Goal: Task Accomplishment & Management: Manage account settings

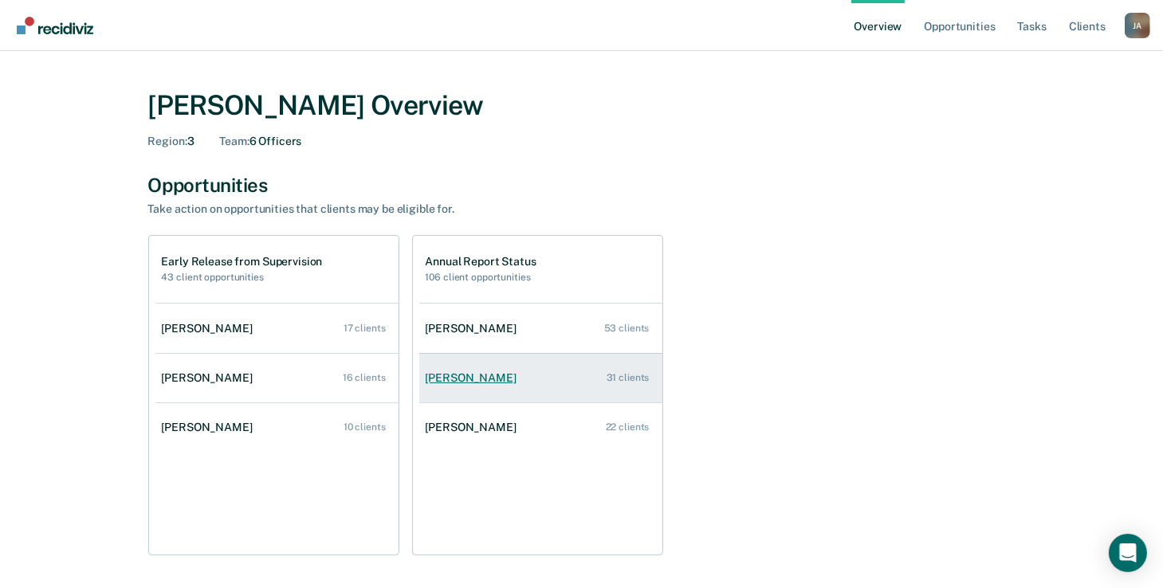
click at [548, 376] on link "[PERSON_NAME] 31 clients" at bounding box center [540, 378] width 243 height 45
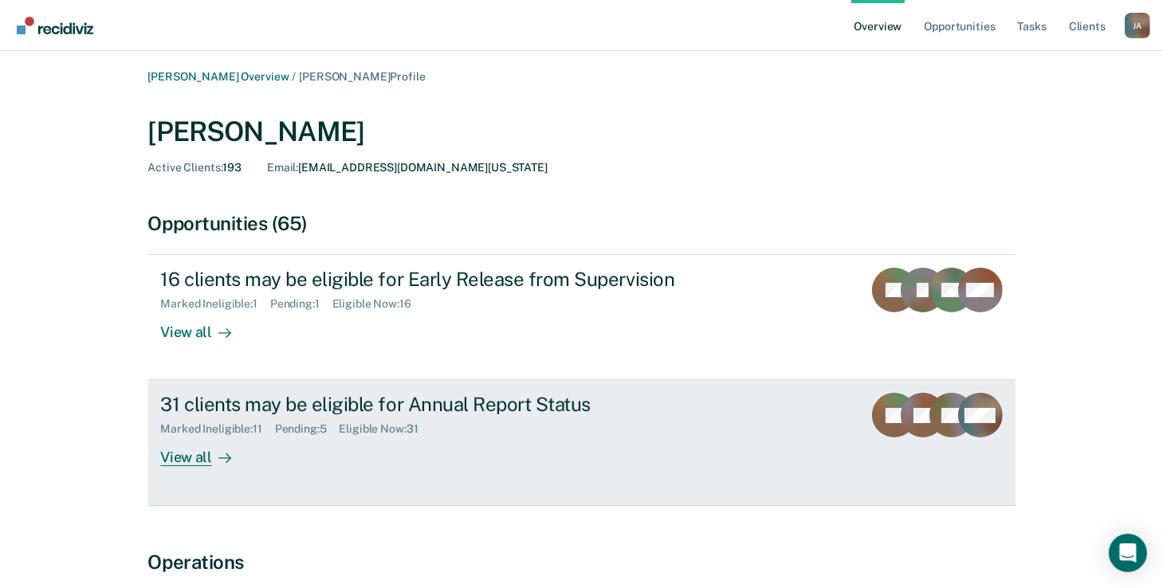
click at [360, 436] on div "31 clients may be eligible for Annual Report Status Marked Ineligible : 11 Pend…" at bounding box center [460, 429] width 598 height 73
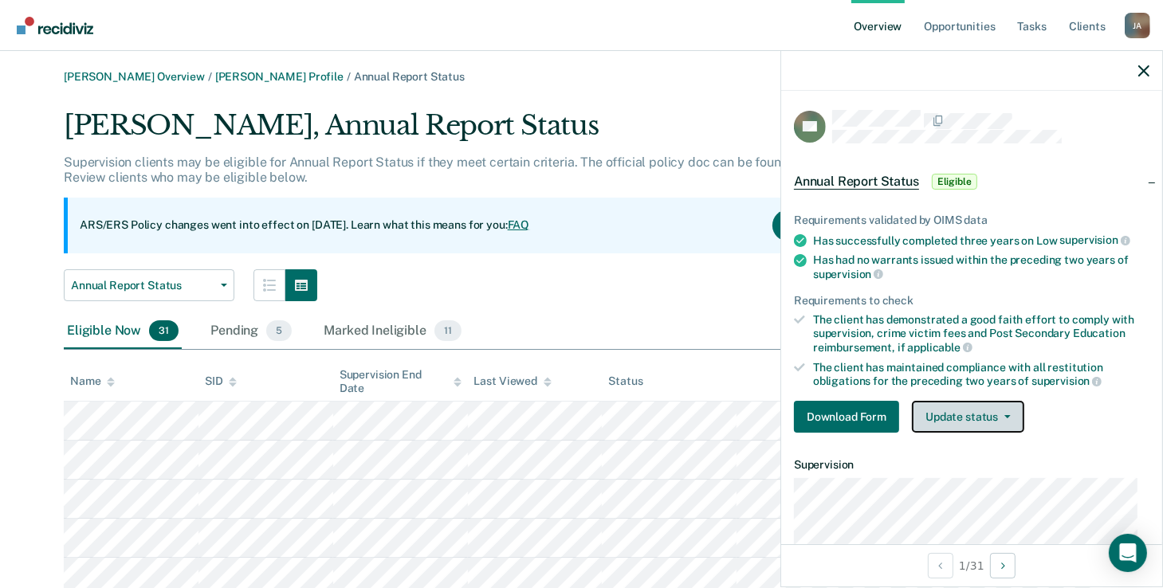
click at [975, 415] on button "Update status" at bounding box center [968, 417] width 112 height 32
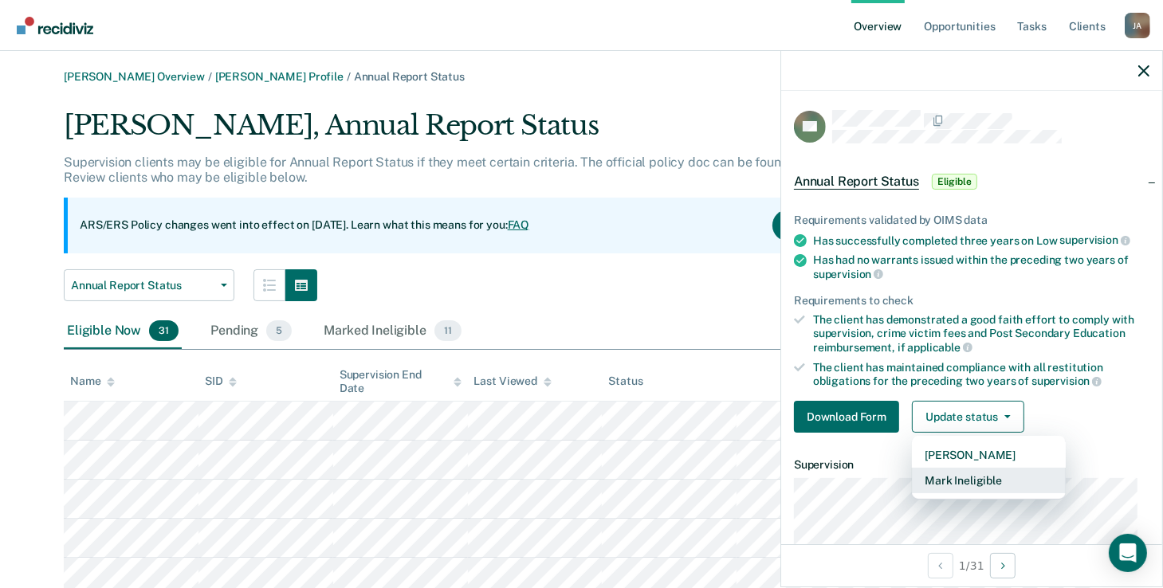
click at [969, 474] on button "Mark Ineligible" at bounding box center [989, 481] width 154 height 26
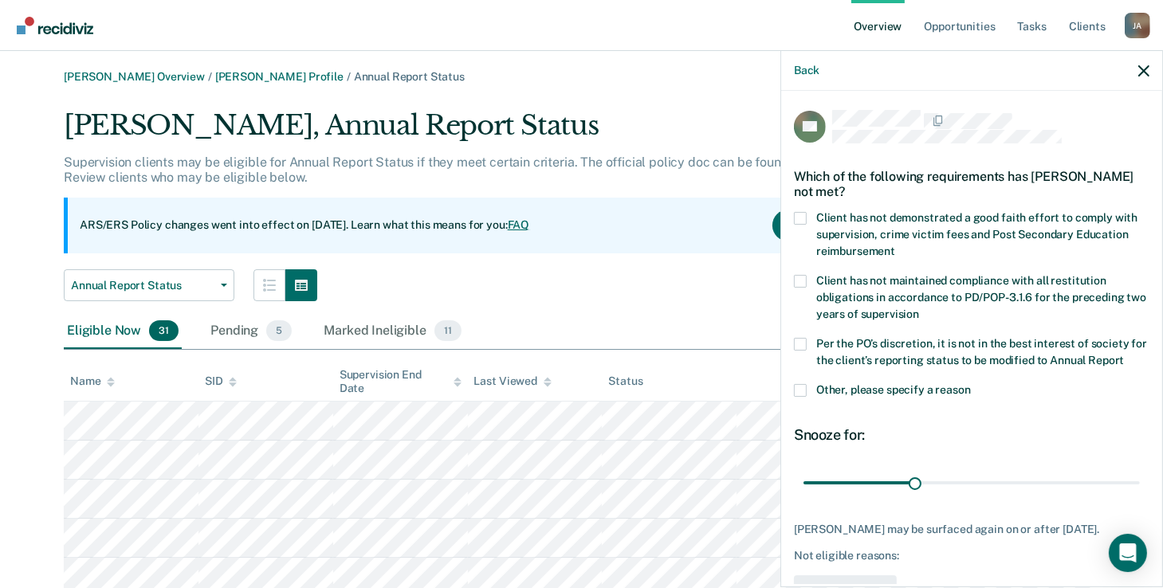
click at [793, 224] on div "EG Which of the following requirements has [PERSON_NAME] not met? Client has no…" at bounding box center [971, 338] width 381 height 494
click at [806, 218] on span at bounding box center [800, 218] width 13 height 13
click at [895, 246] on input "Client has not demonstrated a good faith effort to comply with supervision, cri…" at bounding box center [895, 246] width 0 height 0
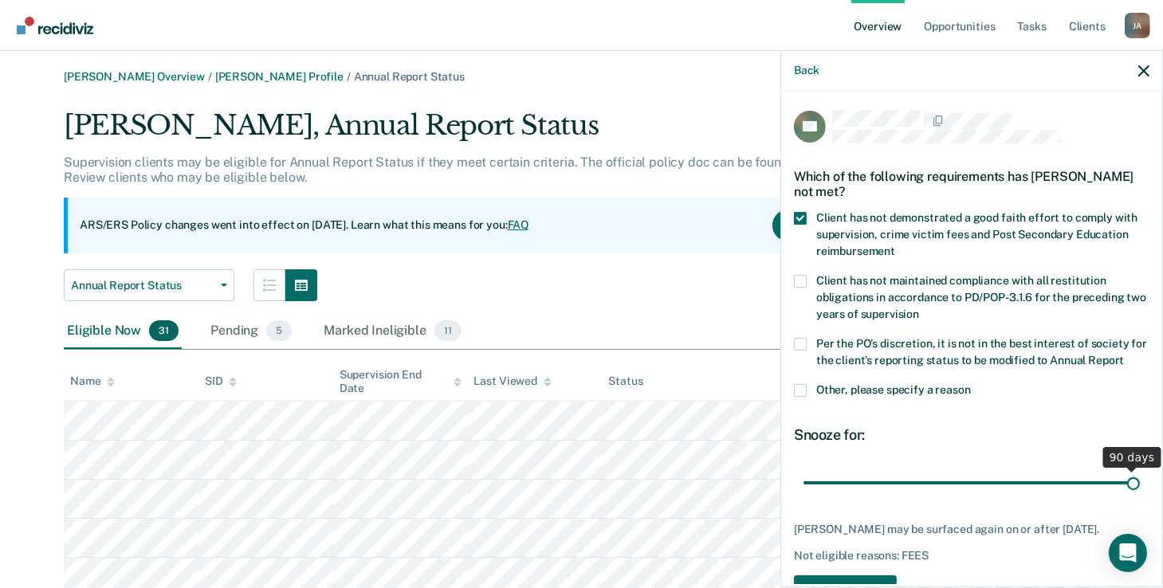
drag, startPoint x: 914, startPoint y: 498, endPoint x: 1244, endPoint y: 434, distance: 336.3
type input "90"
click at [1140, 470] on input "range" at bounding box center [972, 484] width 336 height 28
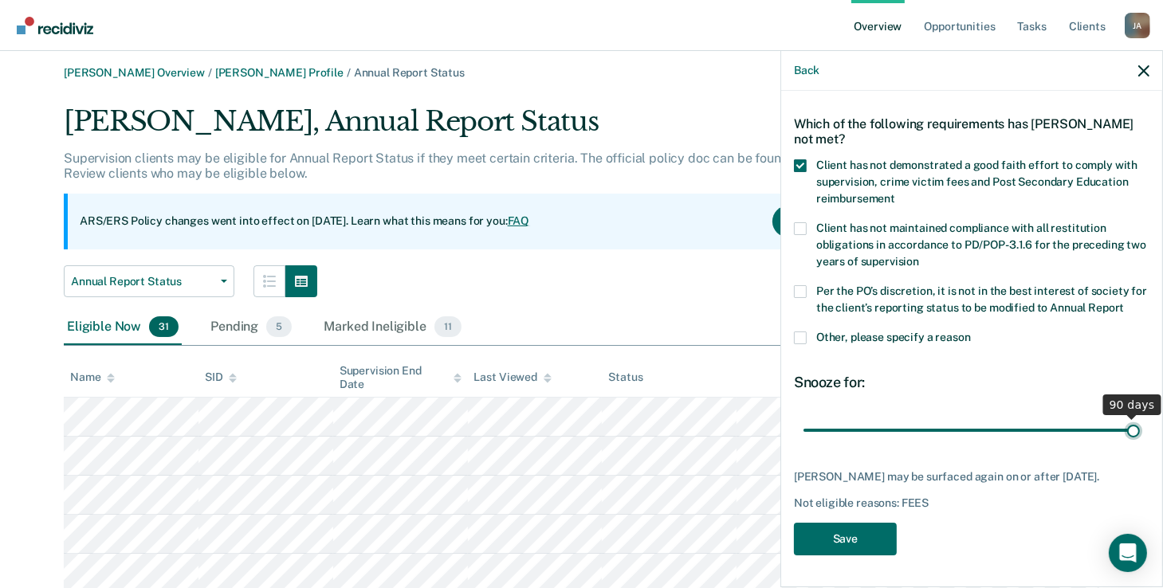
scroll to position [159, 0]
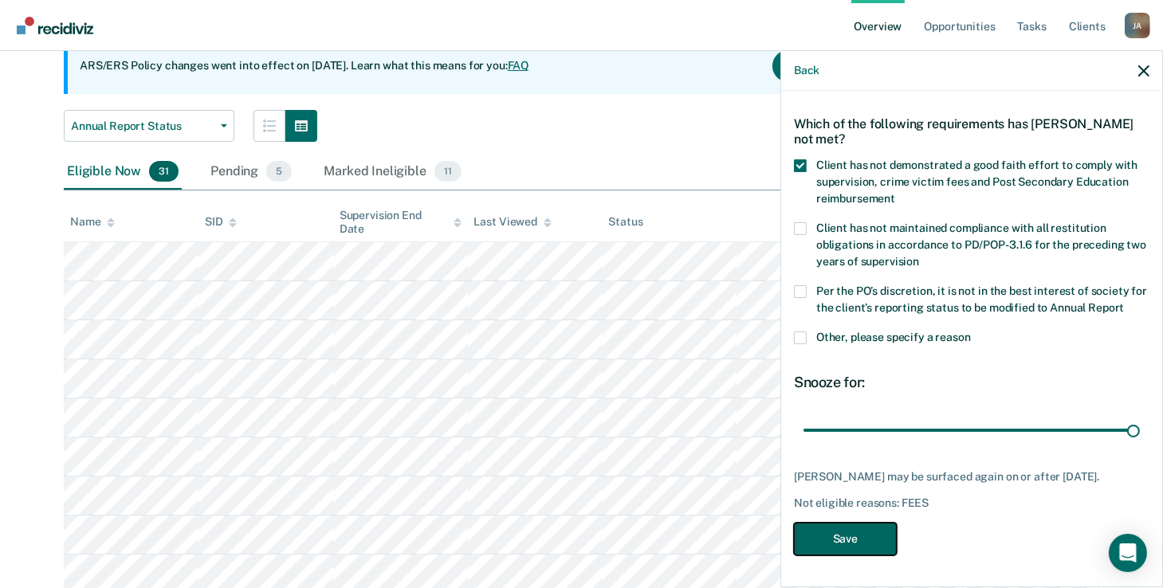
click at [833, 540] on button "Save" at bounding box center [845, 539] width 103 height 33
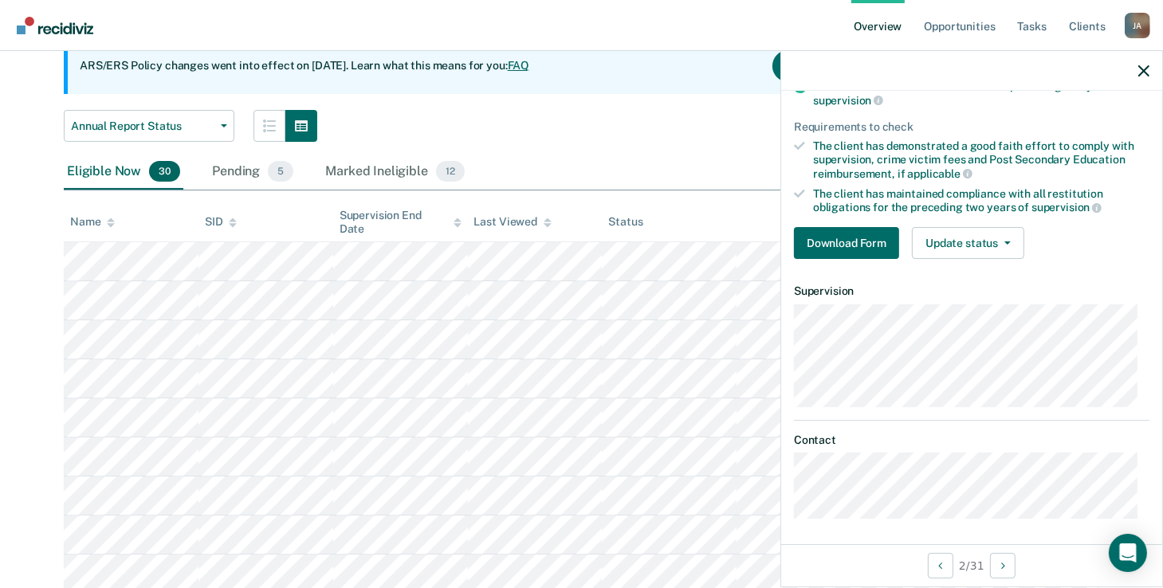
scroll to position [175, 0]
click at [874, 241] on button "Download Form" at bounding box center [846, 242] width 105 height 32
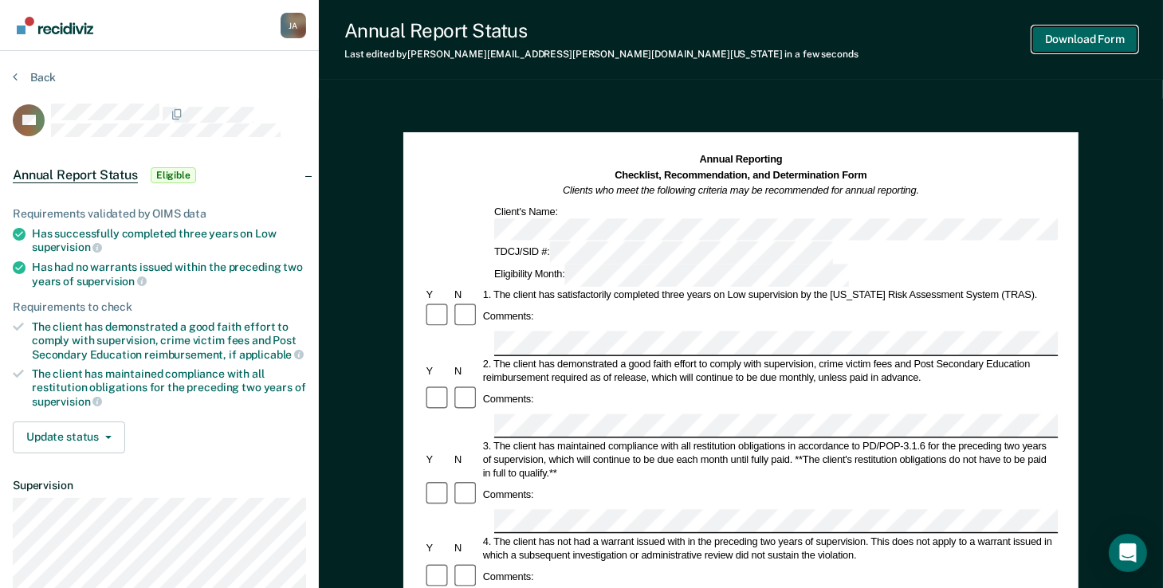
click at [1088, 41] on button "Download Form" at bounding box center [1084, 39] width 105 height 26
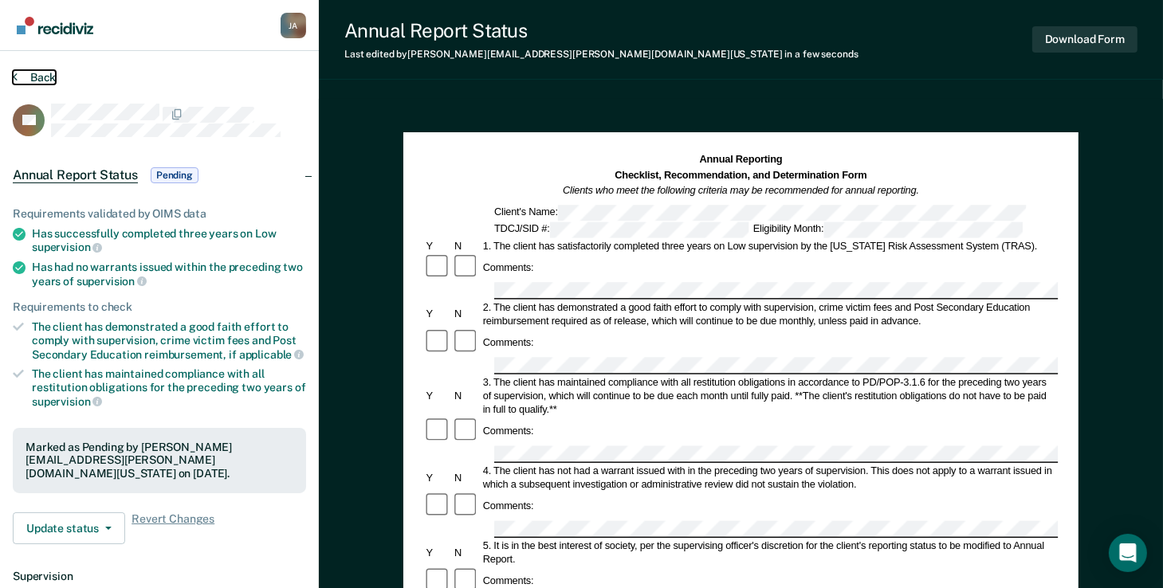
click at [25, 74] on button "Back" at bounding box center [34, 77] width 43 height 14
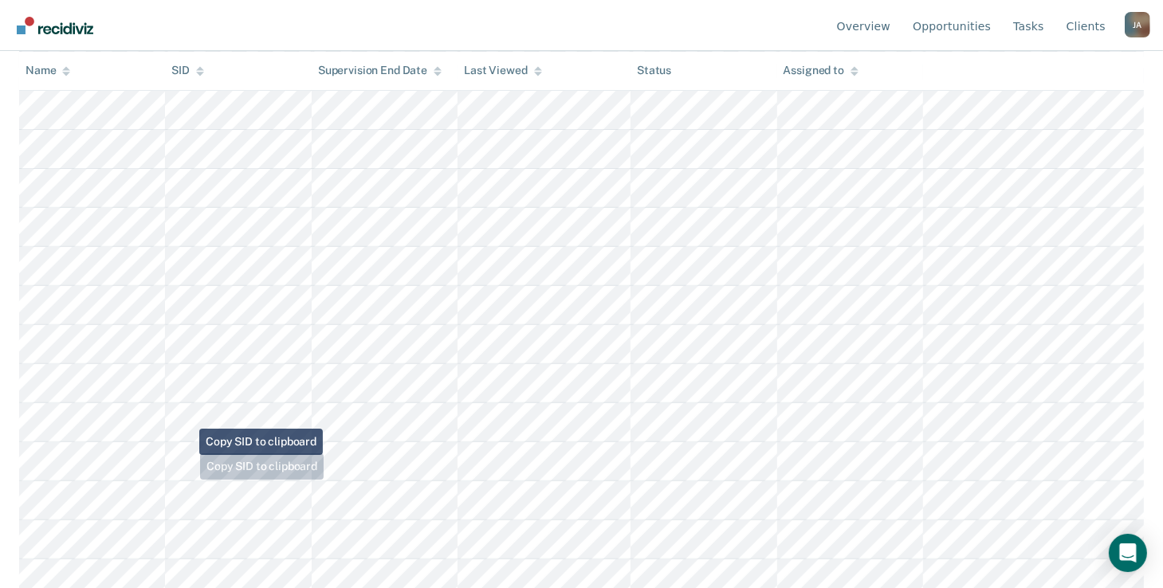
scroll to position [558, 0]
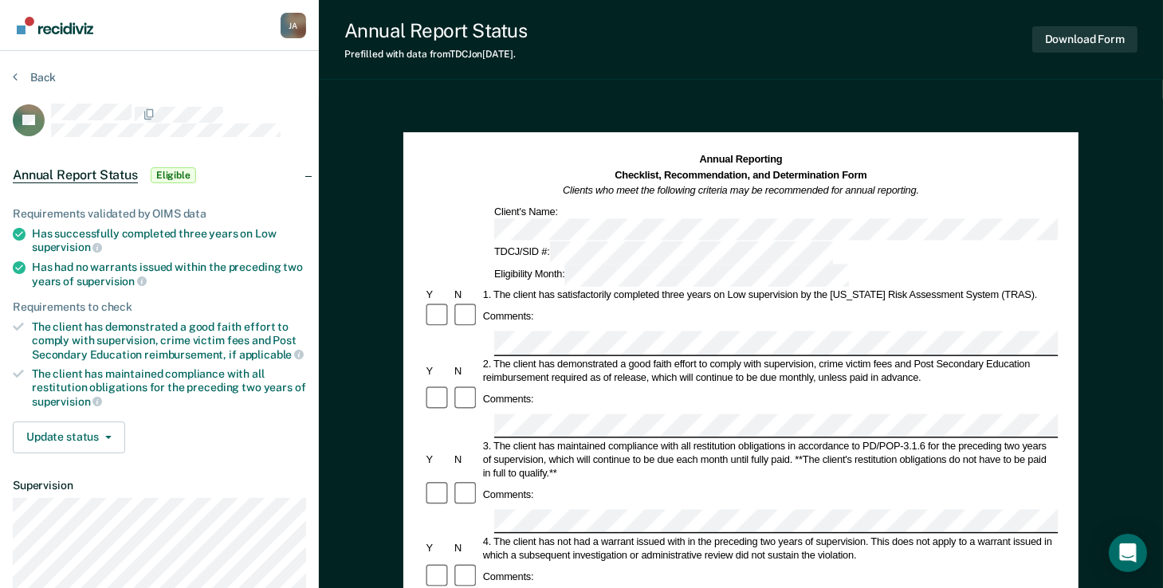
click at [552, 357] on div "2. The client has demonstrated a good faith effort to comply with supervision, …" at bounding box center [769, 370] width 577 height 27
click at [1106, 46] on button "Download Form" at bounding box center [1084, 39] width 105 height 26
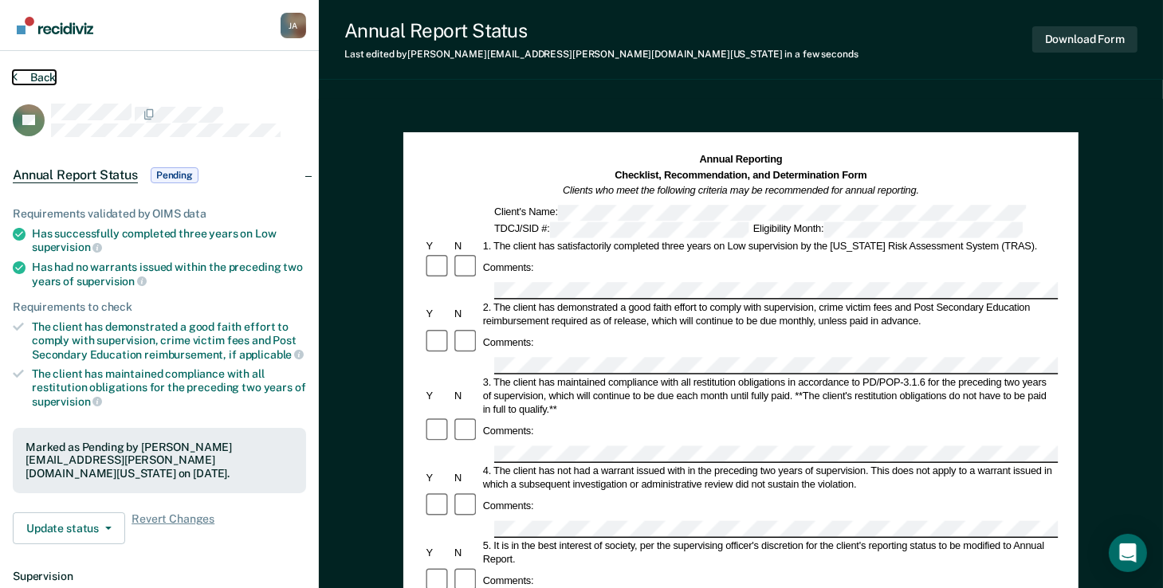
click at [32, 77] on button "Back" at bounding box center [34, 77] width 43 height 14
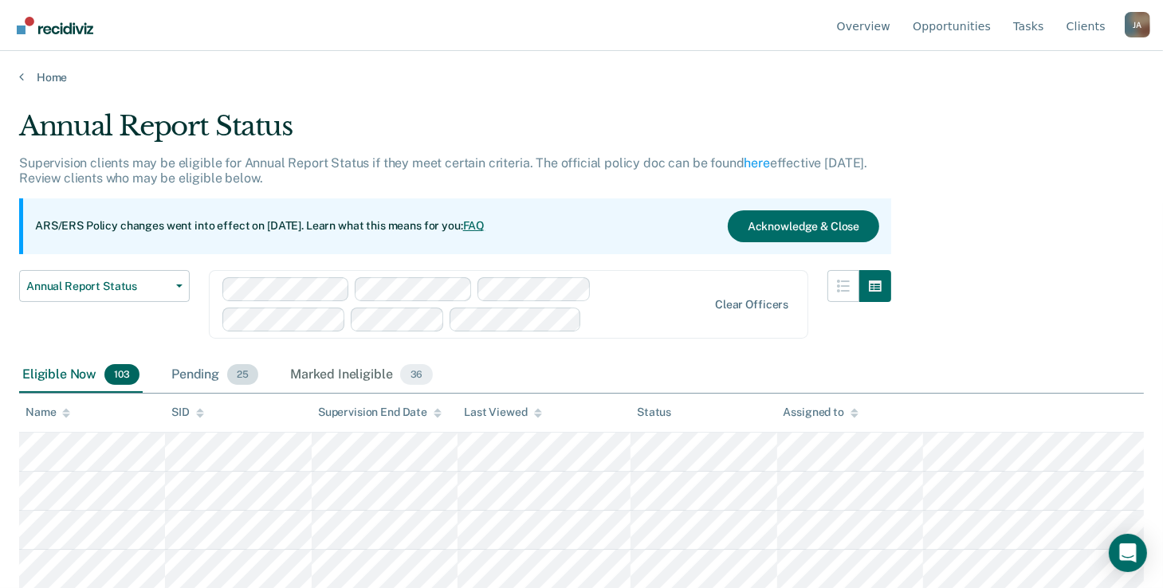
click at [204, 371] on div "Pending 25" at bounding box center [214, 375] width 93 height 35
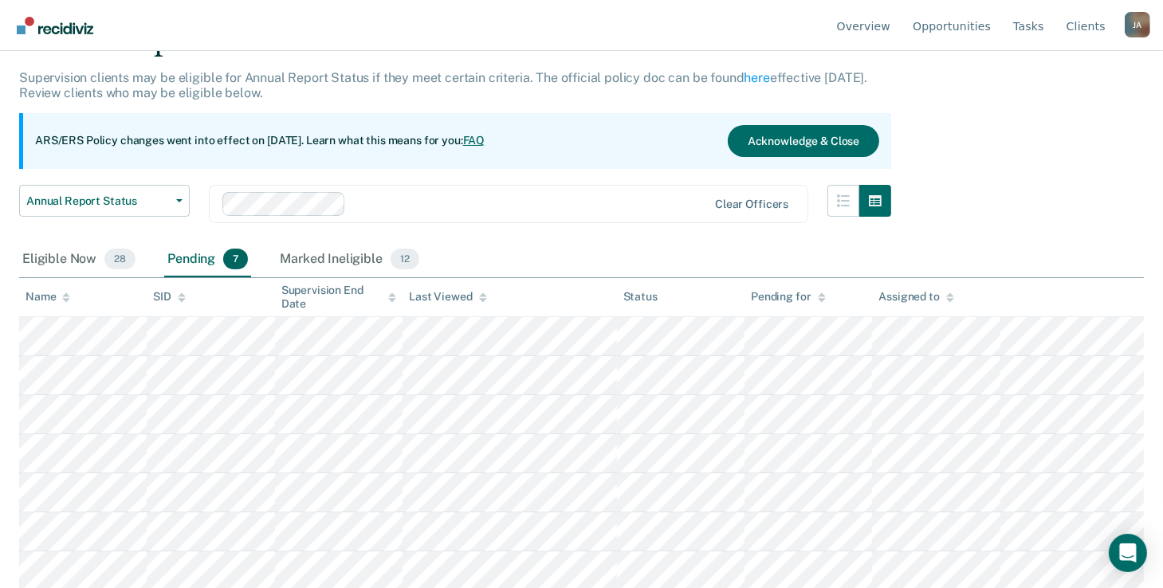
scroll to position [86, 0]
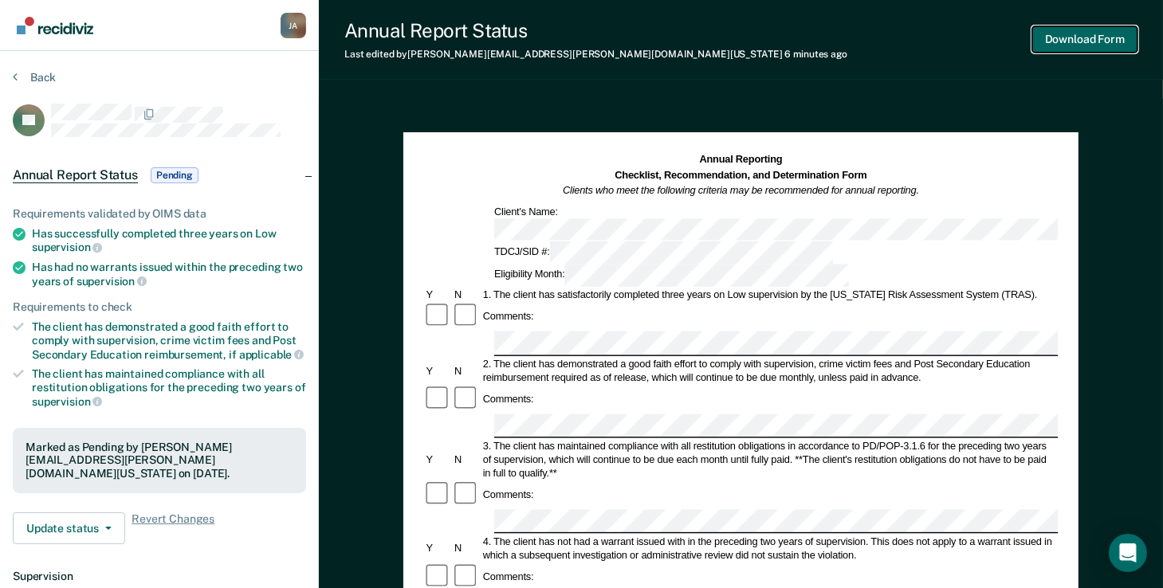
click at [1080, 39] on button "Download Form" at bounding box center [1084, 39] width 105 height 26
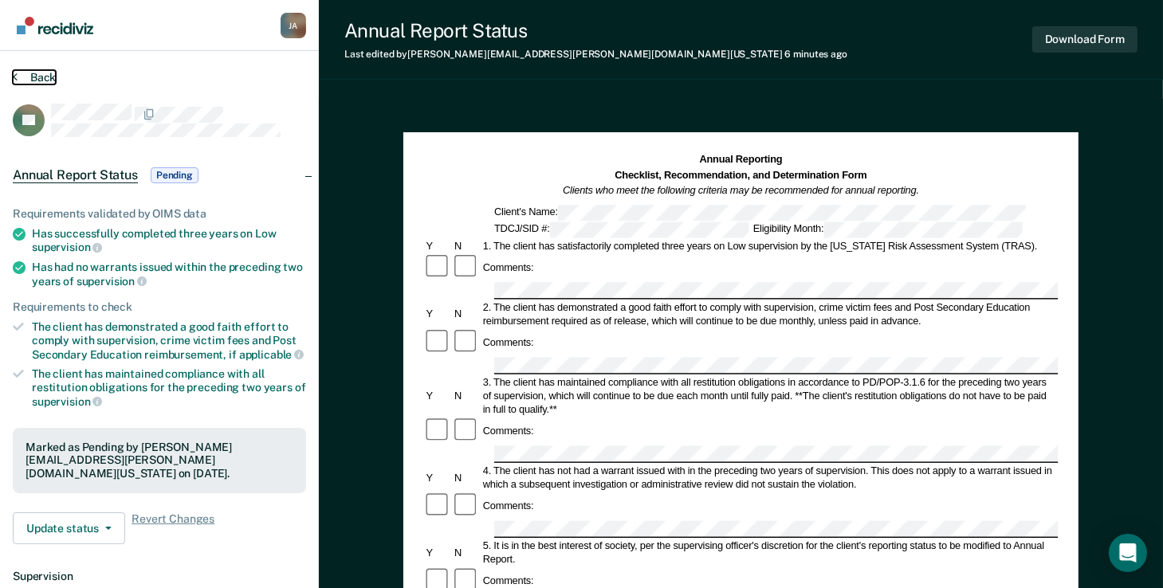
click at [37, 78] on button "Back" at bounding box center [34, 77] width 43 height 14
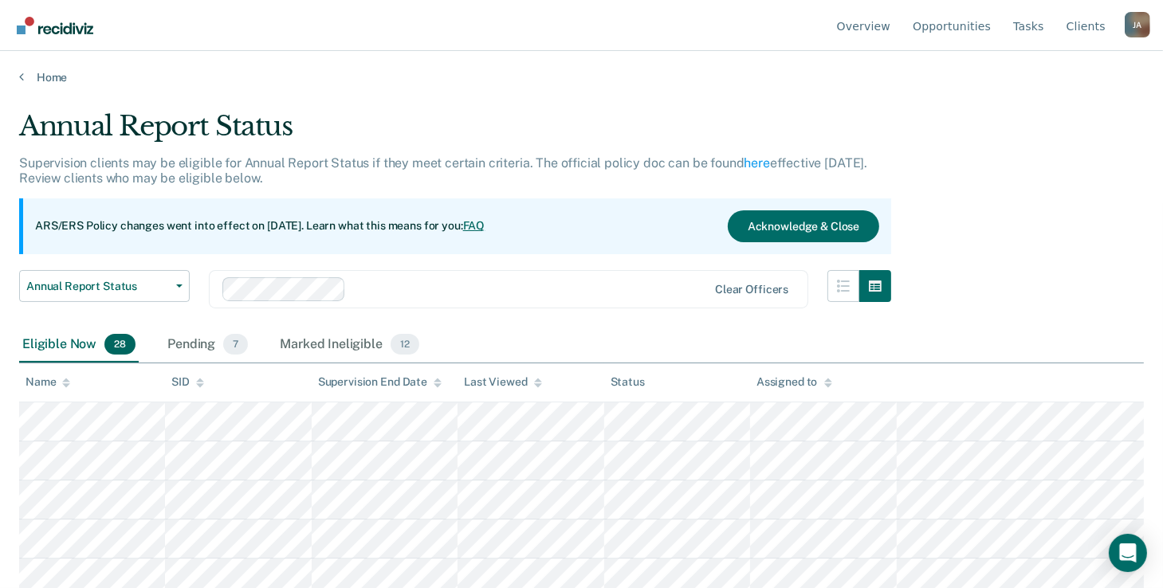
click at [74, 345] on div "Eligible Now 28" at bounding box center [79, 345] width 120 height 35
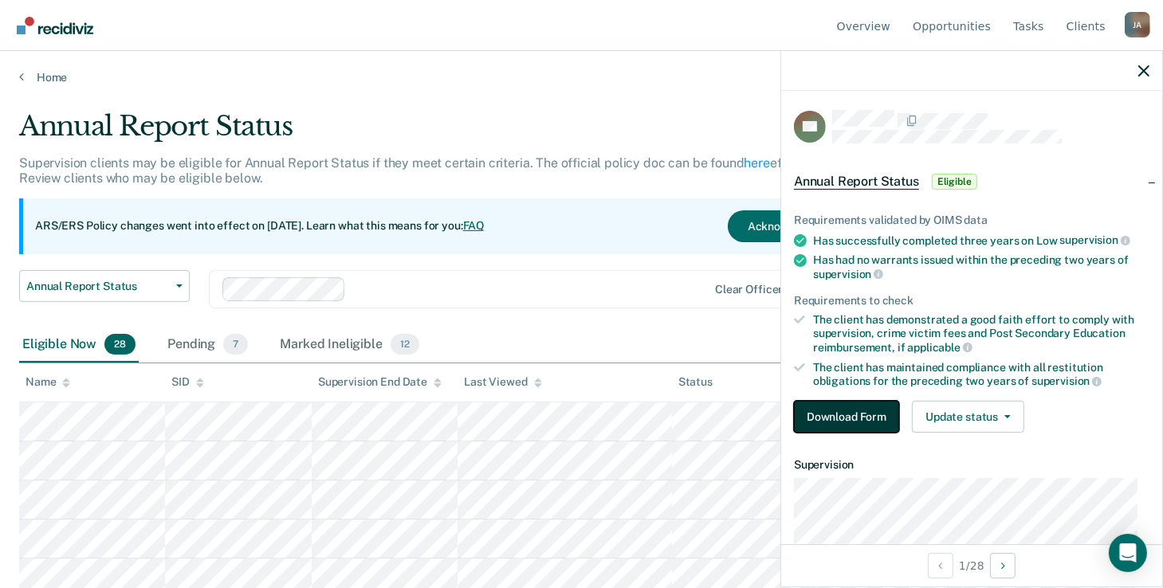
click at [873, 419] on button "Download Form" at bounding box center [846, 417] width 105 height 32
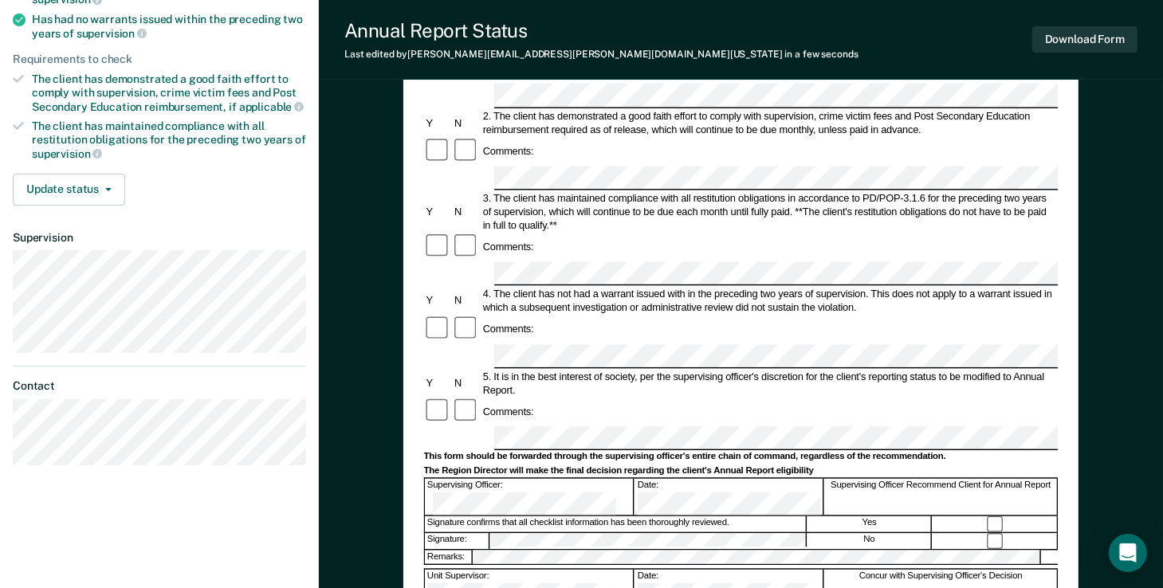
scroll to position [239, 0]
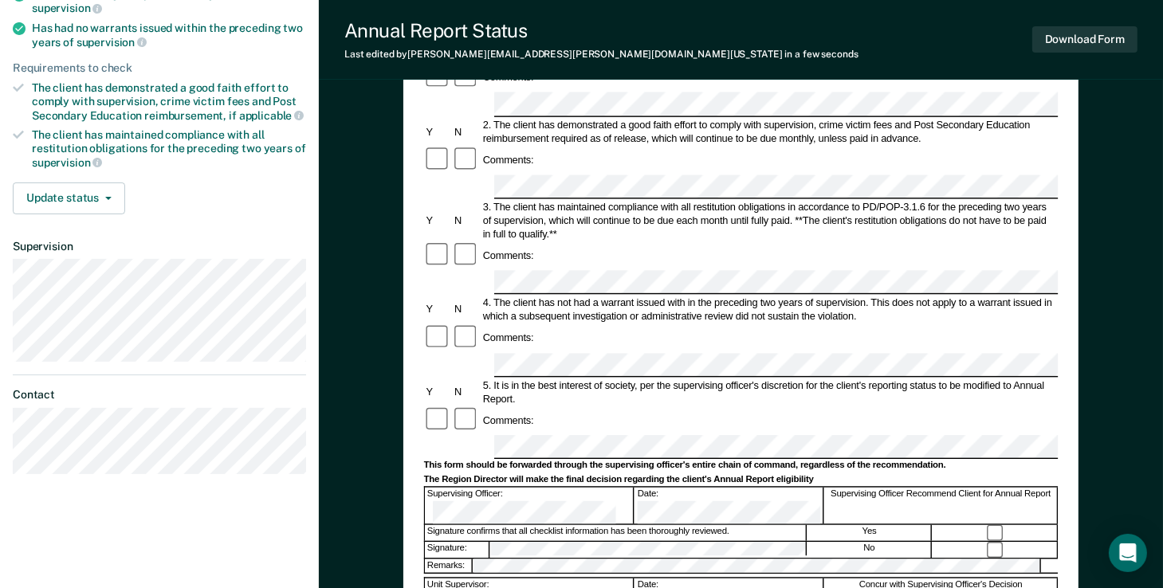
click at [627, 379] on div "5. It is in the best interest of society, per the supervising officer's discret…" at bounding box center [769, 392] width 577 height 27
click at [678, 242] on div "Comments:" at bounding box center [741, 256] width 635 height 28
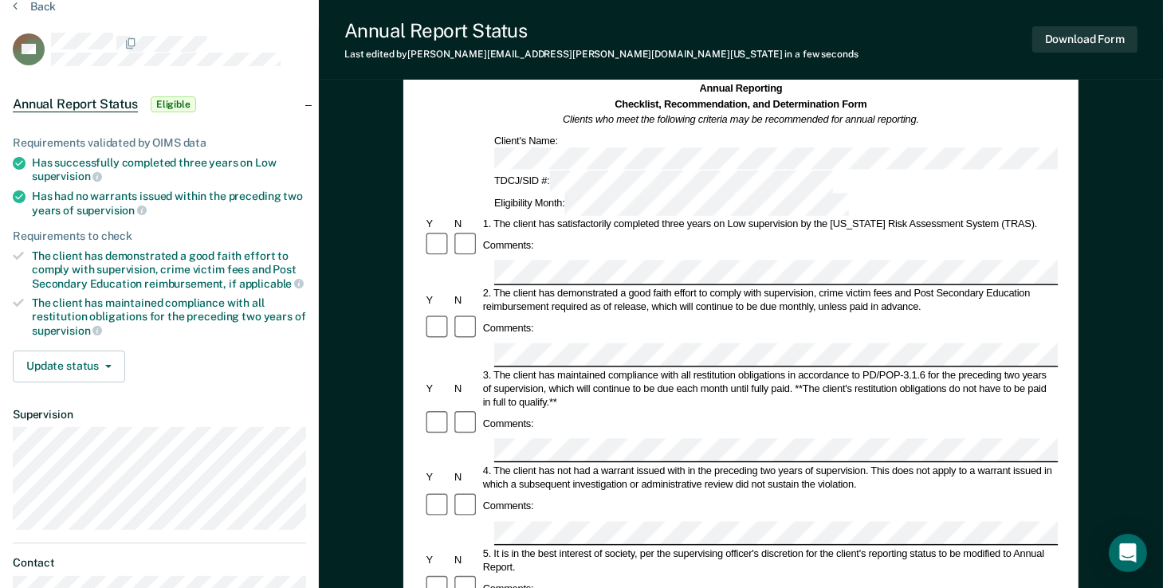
scroll to position [69, 0]
click at [1107, 41] on button "Download Form" at bounding box center [1084, 39] width 105 height 26
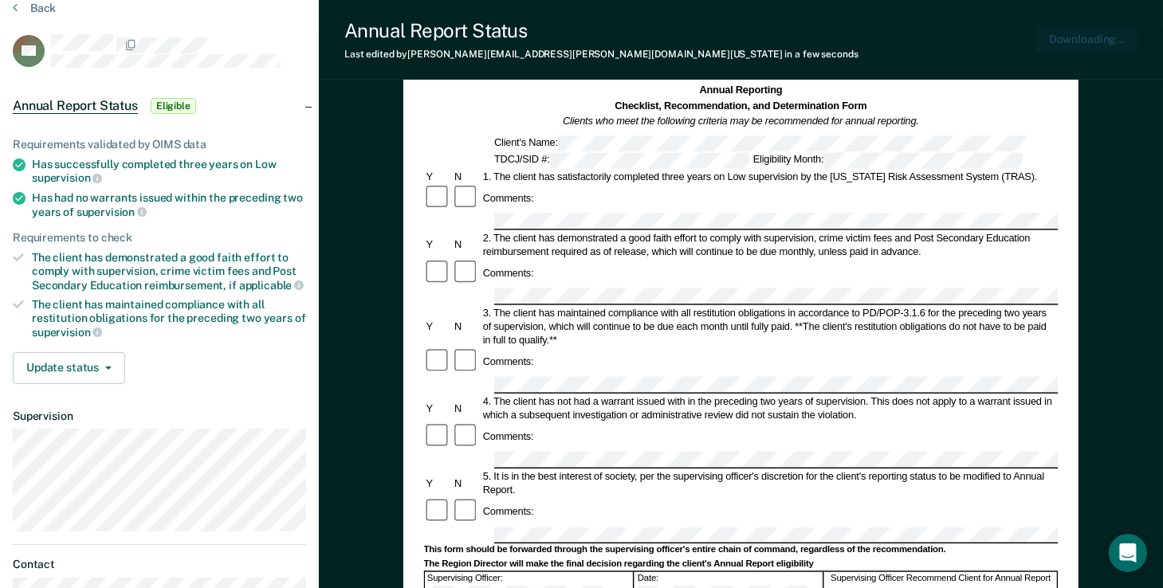
scroll to position [0, 0]
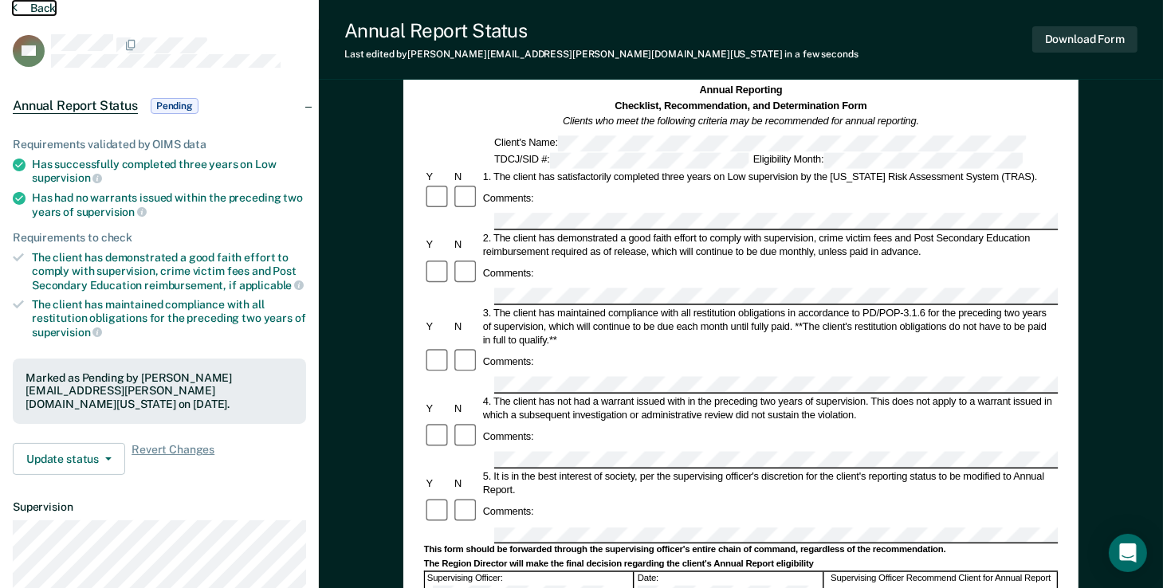
click at [35, 6] on button "Back" at bounding box center [34, 8] width 43 height 14
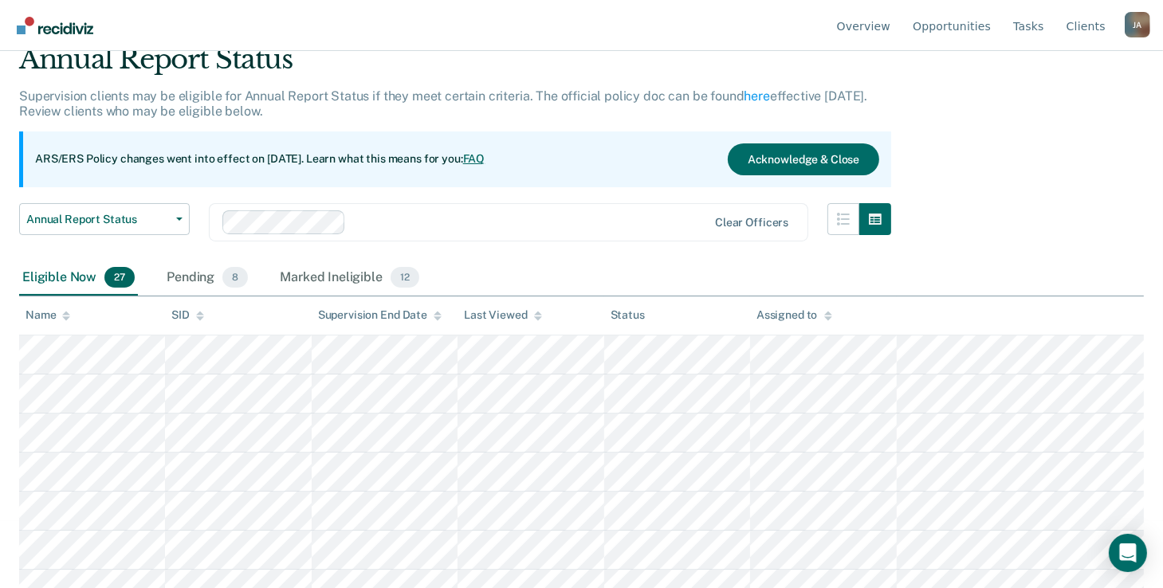
scroll to position [159, 0]
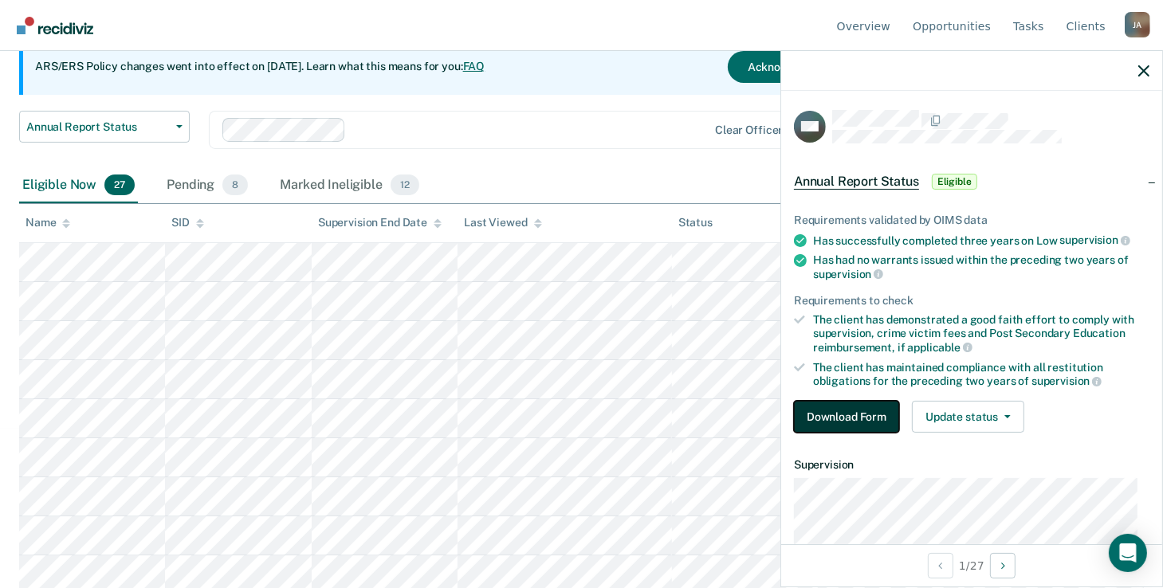
click at [857, 421] on button "Download Form" at bounding box center [846, 417] width 105 height 32
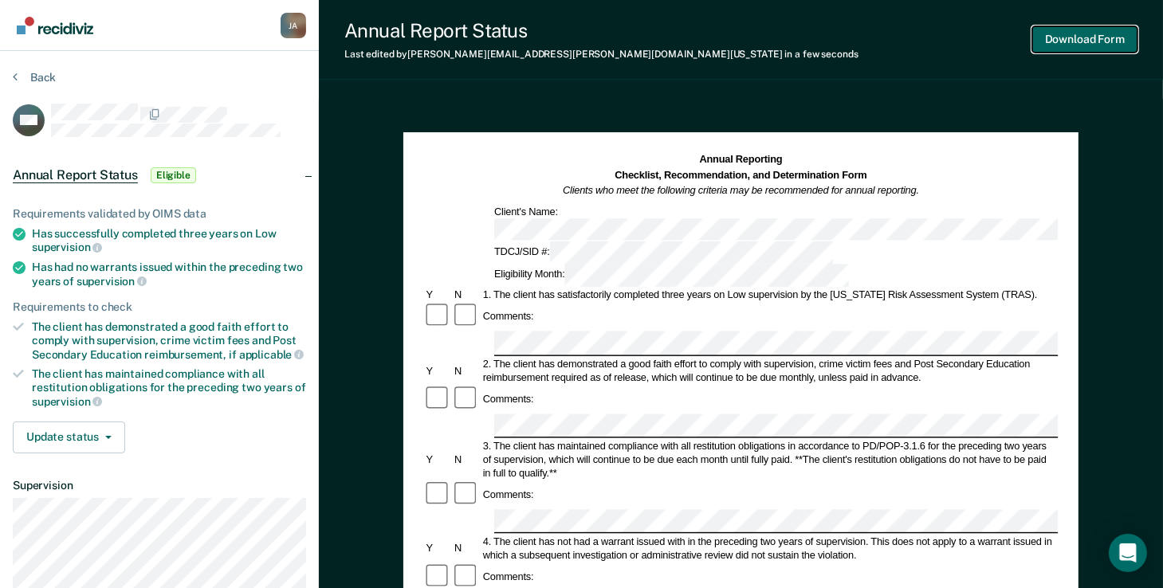
click at [1107, 37] on button "Download Form" at bounding box center [1084, 39] width 105 height 26
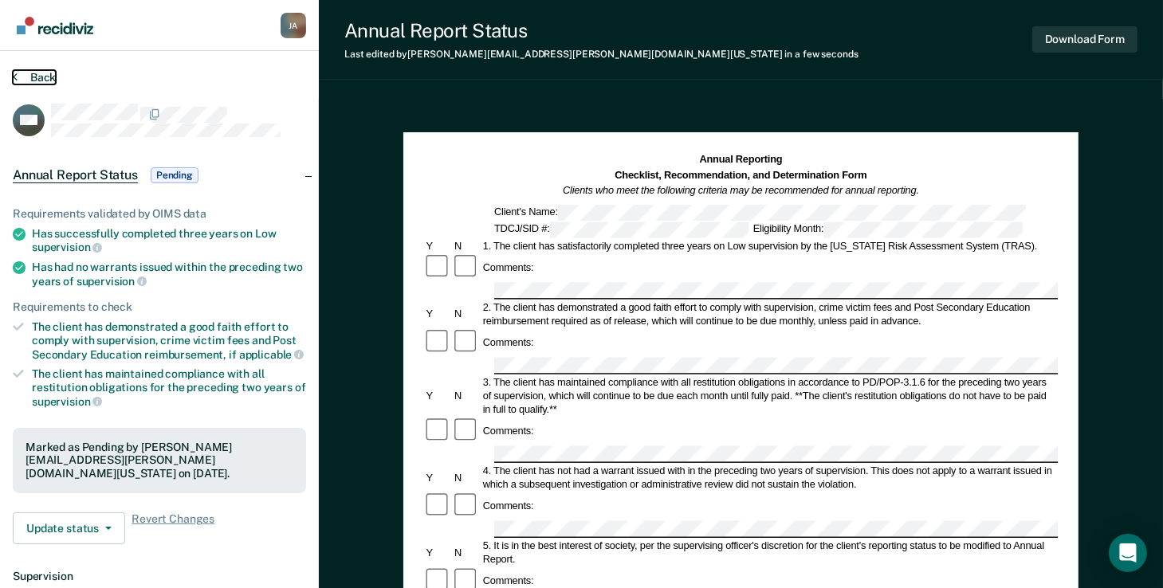
click at [52, 80] on button "Back" at bounding box center [34, 77] width 43 height 14
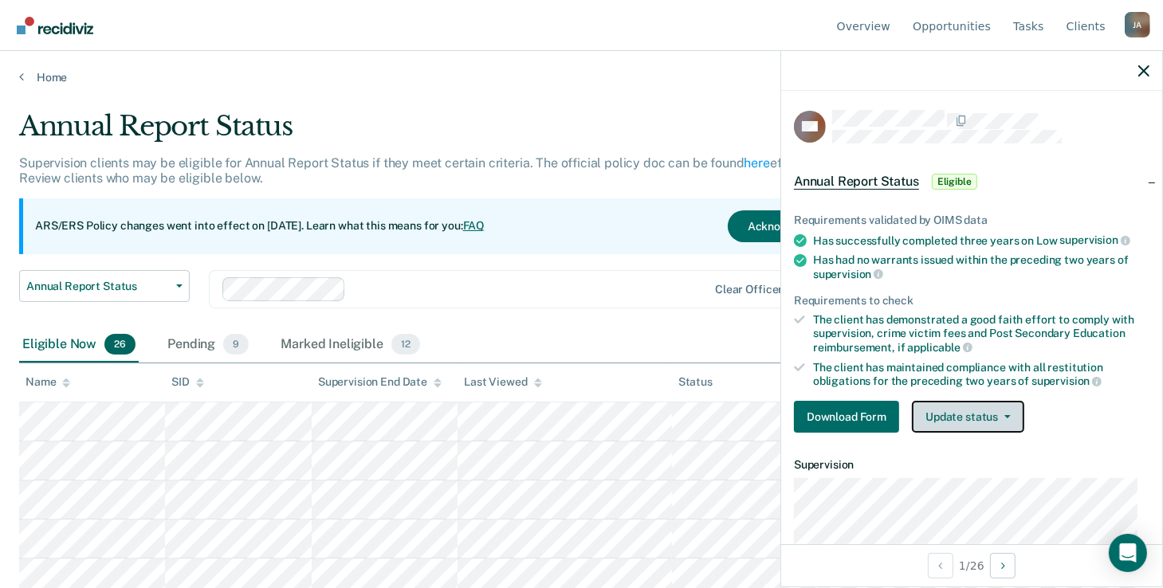
click at [984, 415] on button "Update status" at bounding box center [968, 417] width 112 height 32
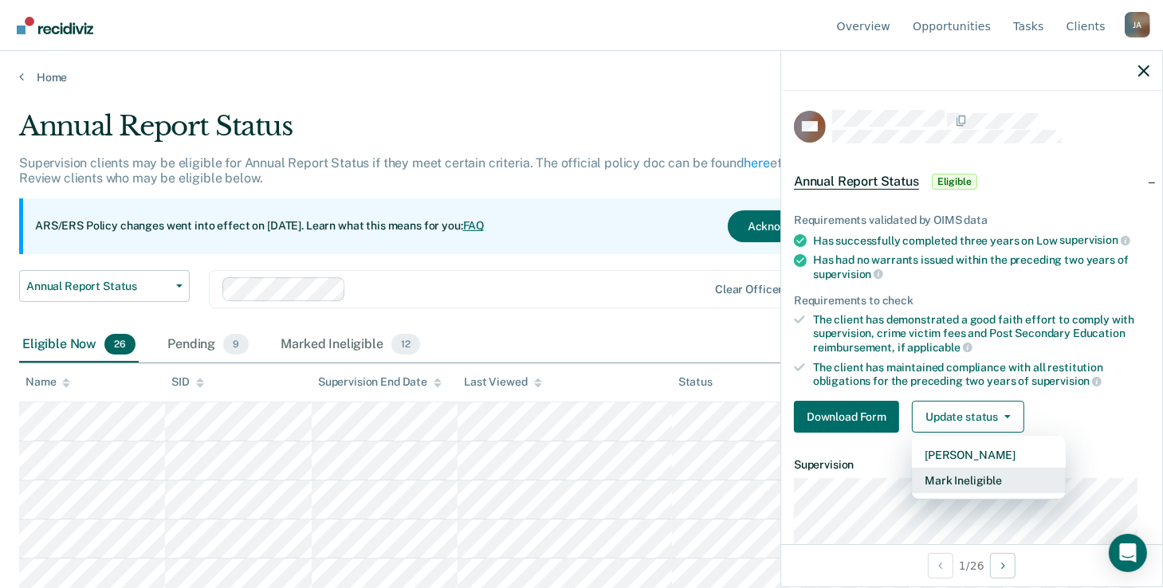
click at [958, 473] on button "Mark Ineligible" at bounding box center [989, 481] width 154 height 26
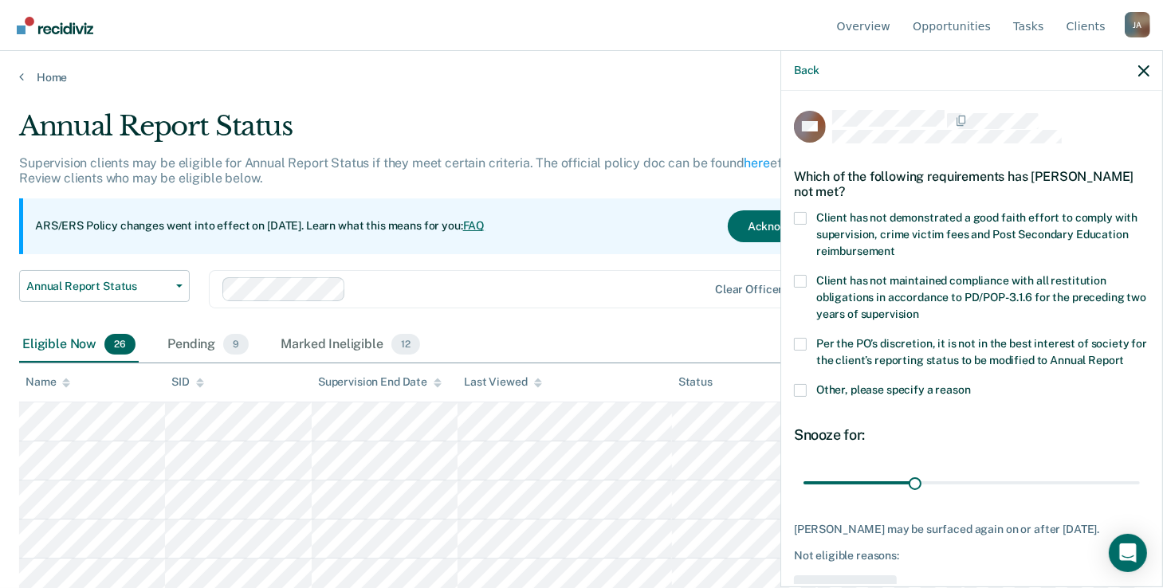
click at [802, 215] on span at bounding box center [800, 218] width 13 height 13
click at [895, 246] on input "Client has not demonstrated a good faith effort to comply with supervision, cri…" at bounding box center [895, 246] width 0 height 0
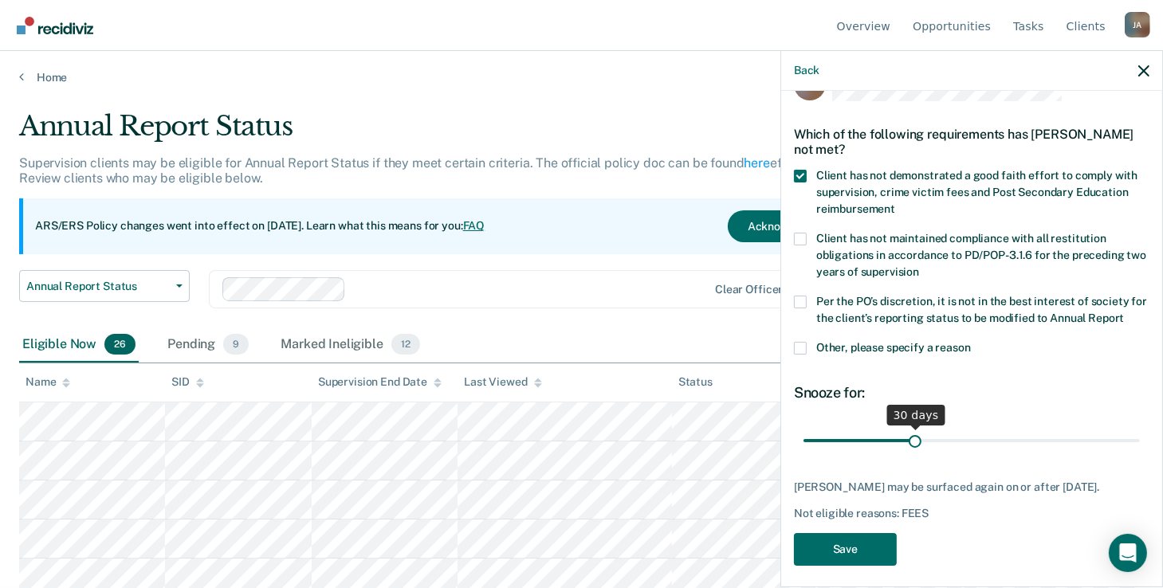
scroll to position [80, 0]
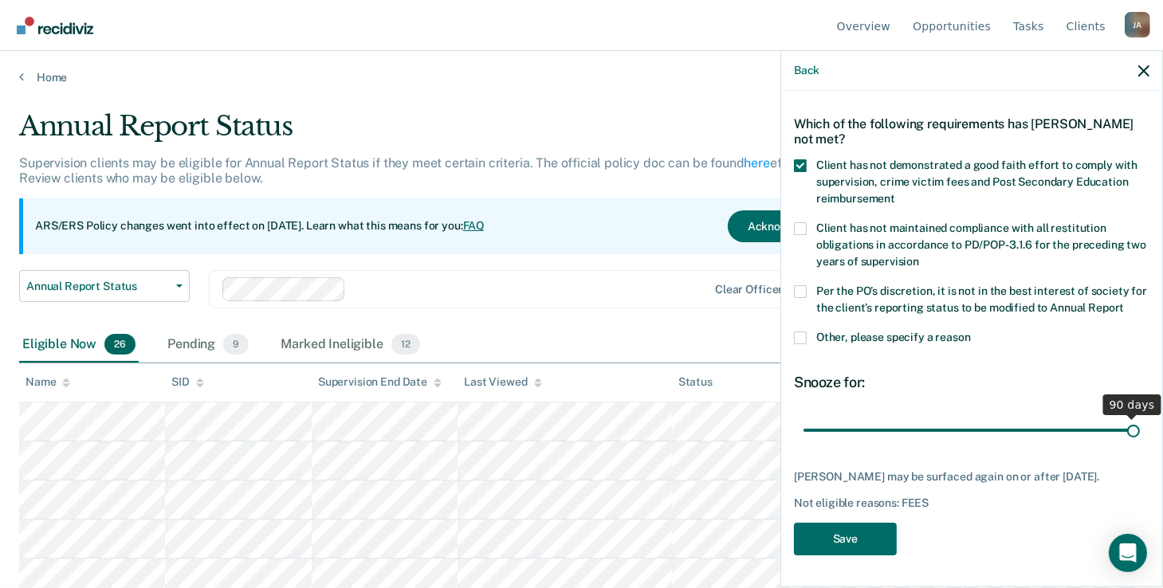
drag, startPoint x: 914, startPoint y: 419, endPoint x: 1236, endPoint y: 425, distance: 322.2
type input "90"
click at [1140, 425] on input "range" at bounding box center [972, 431] width 336 height 28
click at [864, 539] on button "Save" at bounding box center [845, 539] width 103 height 33
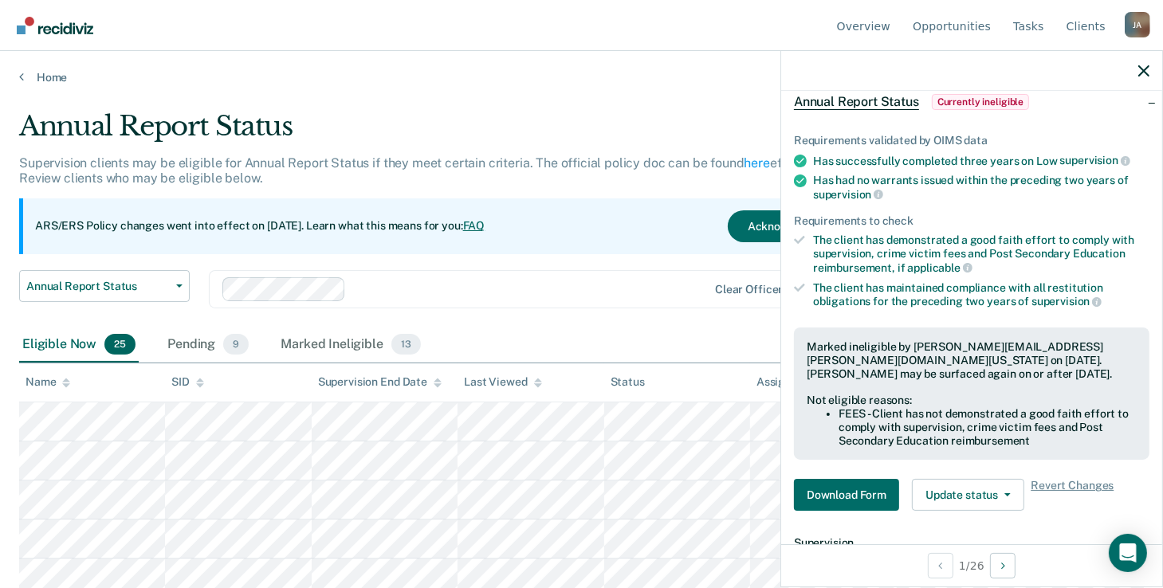
click at [1135, 71] on div at bounding box center [971, 71] width 381 height 40
click at [1147, 73] on icon "button" at bounding box center [1144, 70] width 11 height 11
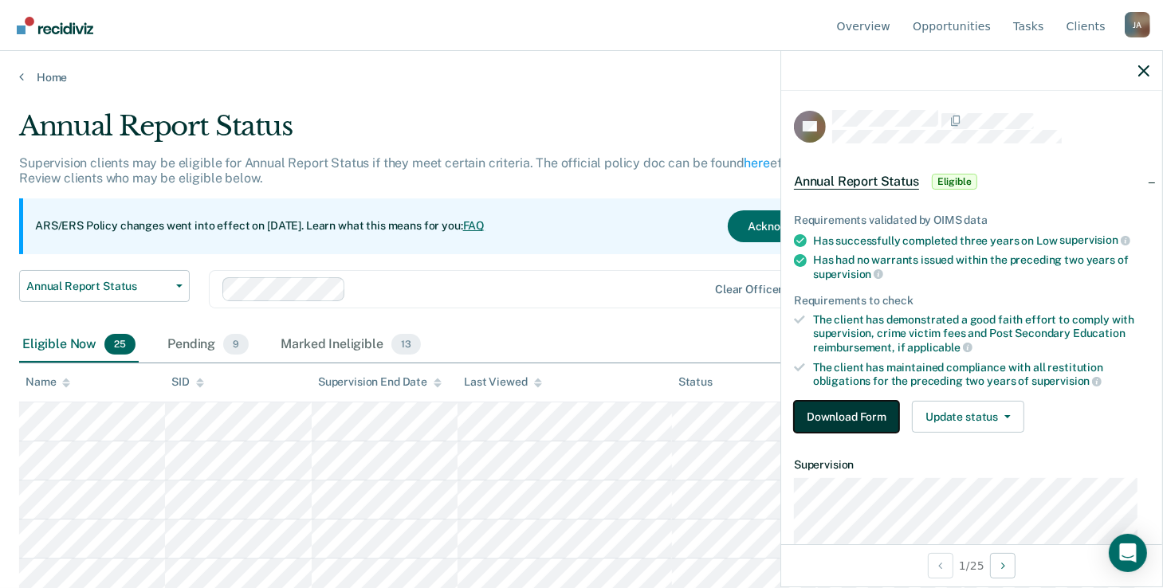
click at [848, 407] on button "Download Form" at bounding box center [846, 417] width 105 height 32
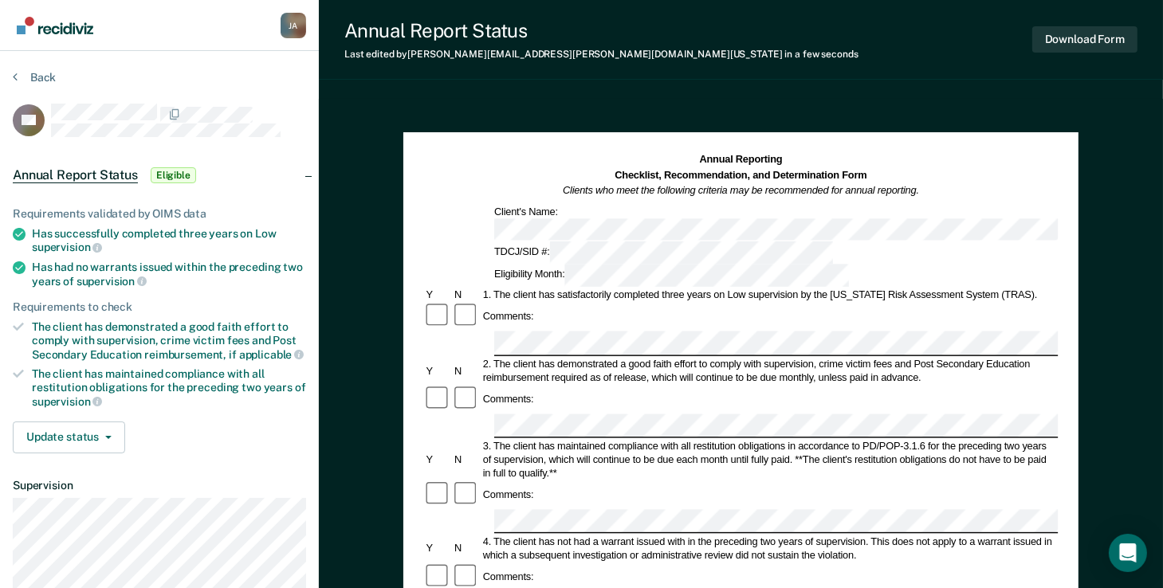
click at [704, 482] on div "Comments:" at bounding box center [741, 496] width 635 height 28
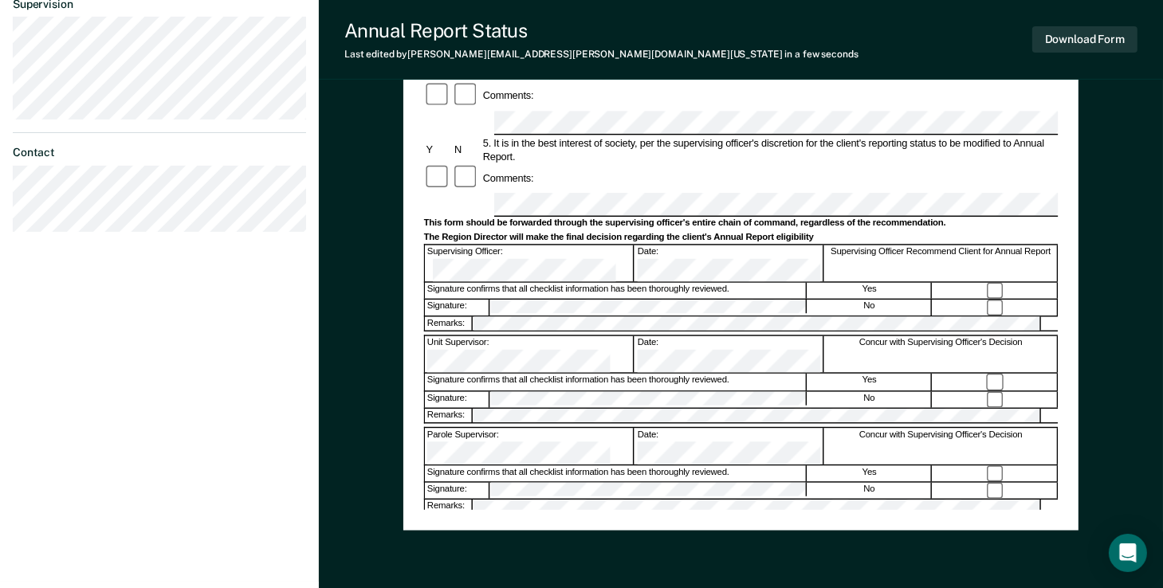
scroll to position [548, 0]
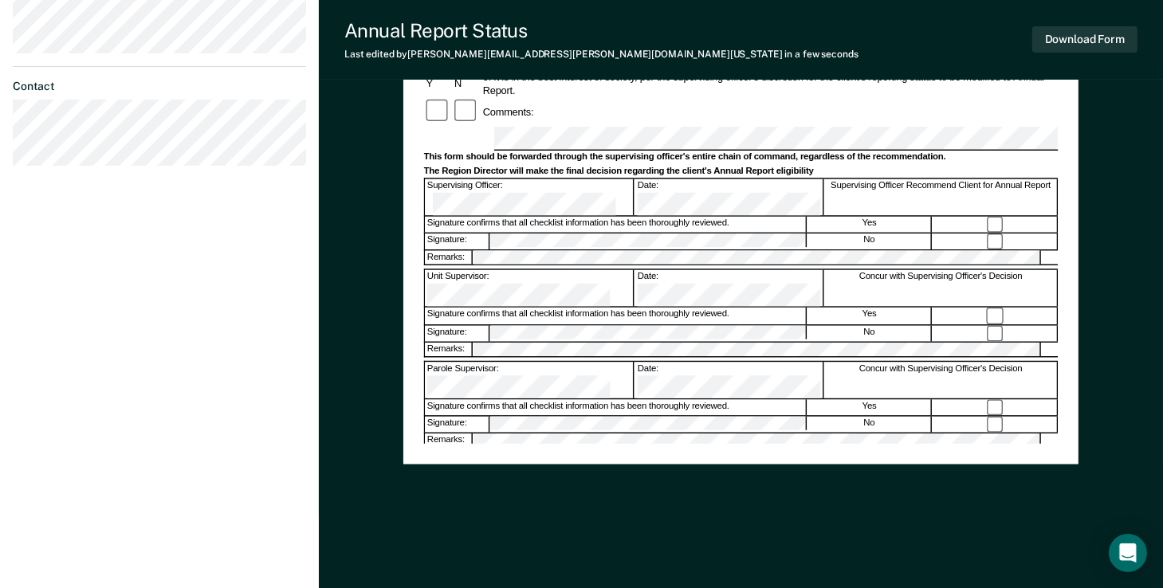
drag, startPoint x: 523, startPoint y: 186, endPoint x: 455, endPoint y: 234, distance: 83.0
click at [455, 417] on div "Signature:" at bounding box center [457, 425] width 65 height 16
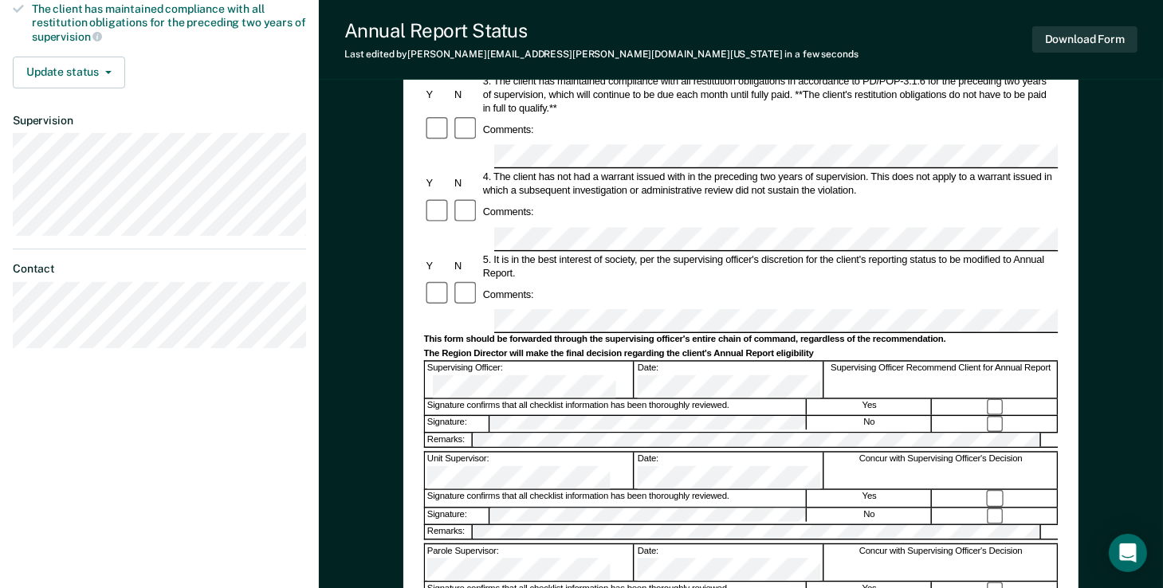
scroll to position [149, 0]
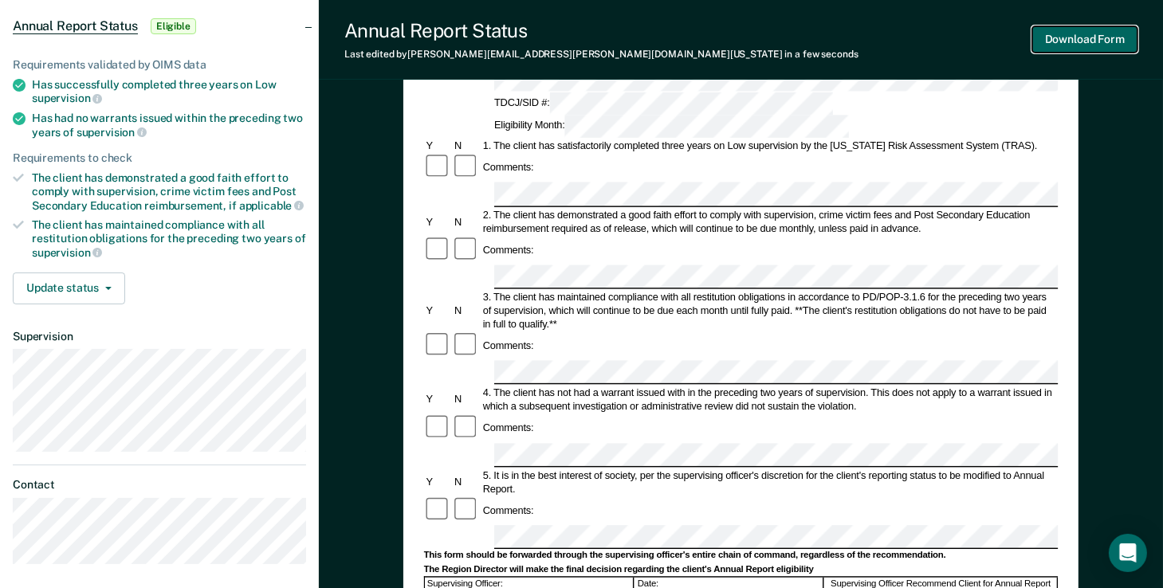
click at [1052, 33] on button "Download Form" at bounding box center [1084, 39] width 105 height 26
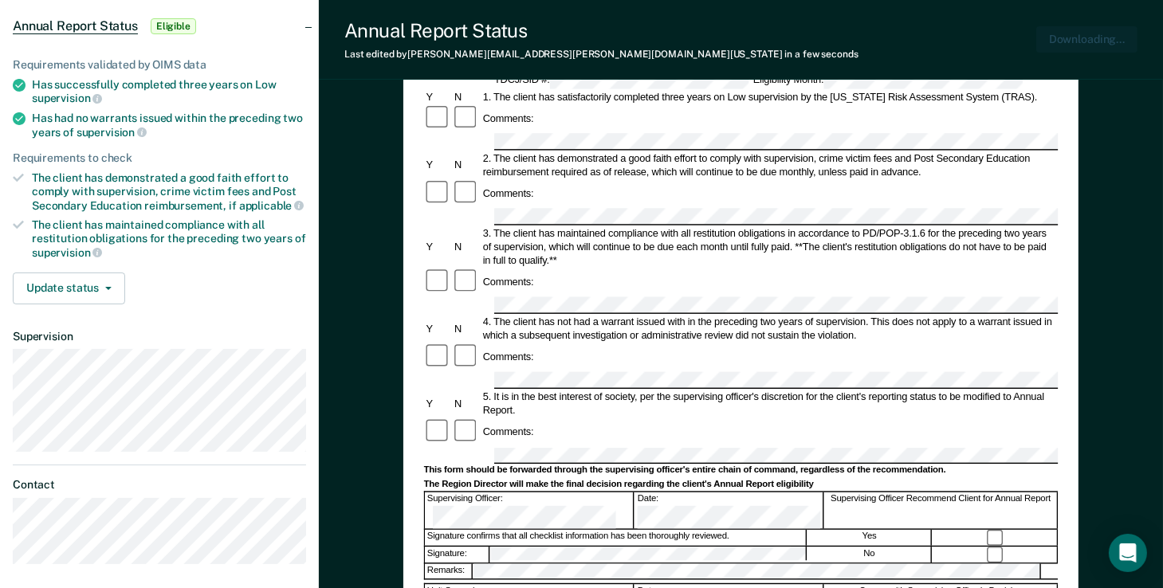
scroll to position [0, 0]
